Goal: Find specific page/section: Find specific page/section

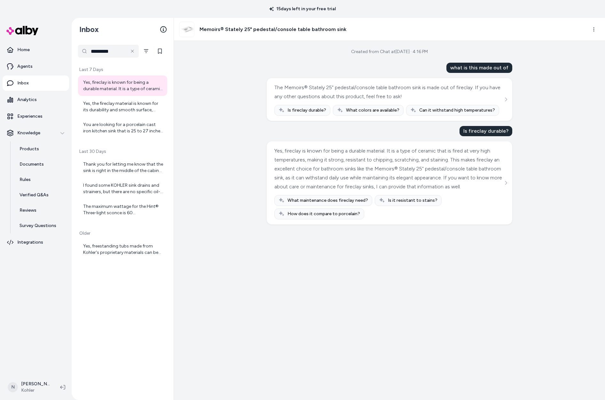
click at [26, 52] on p "Home" at bounding box center [23, 50] width 12 height 6
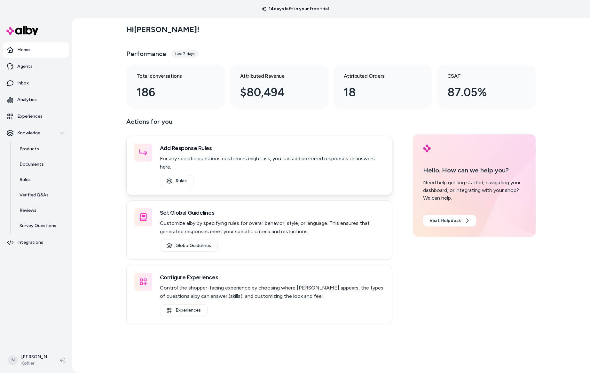
scroll to position [18, 0]
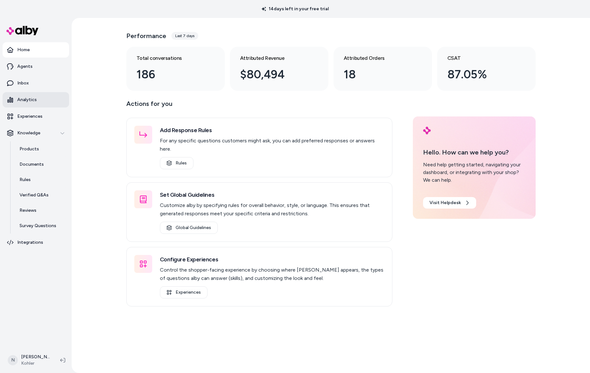
click at [37, 97] on link "Analytics" at bounding box center [36, 99] width 67 height 15
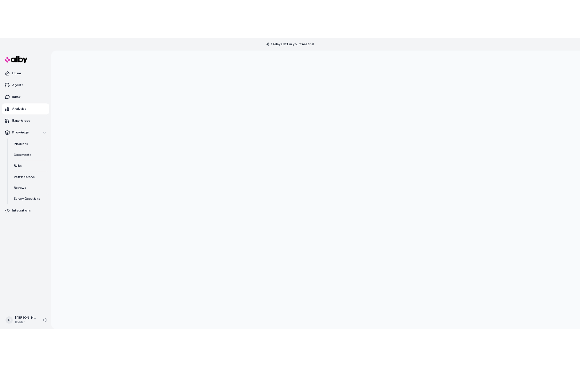
scroll to position [18, 0]
